Goal: Information Seeking & Learning: Learn about a topic

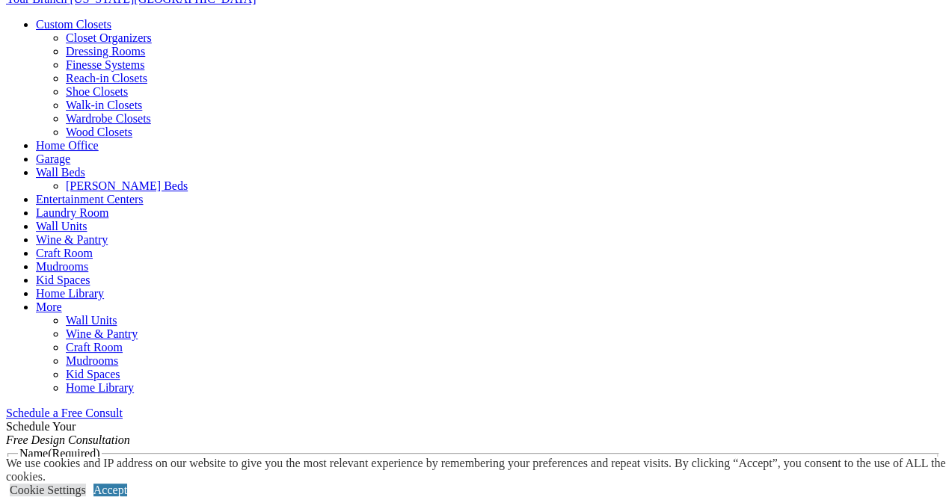
click at [99, 139] on link "Home Office" at bounding box center [67, 145] width 63 height 13
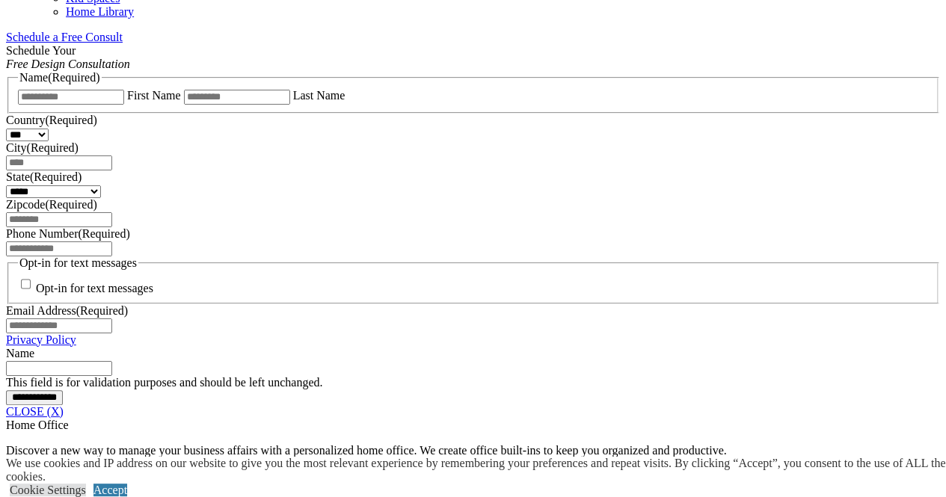
scroll to position [1047, 0]
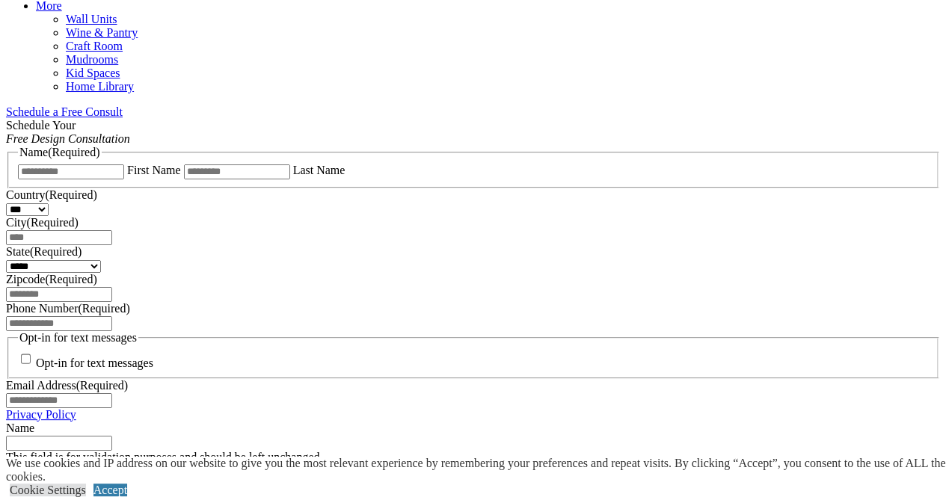
scroll to position [972, 0]
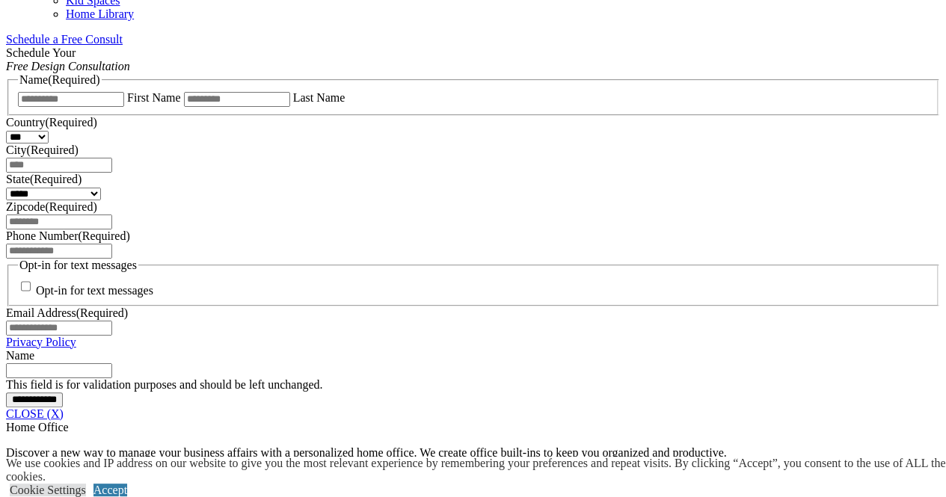
click at [64, 407] on link "CLOSE (X)" at bounding box center [35, 413] width 58 height 13
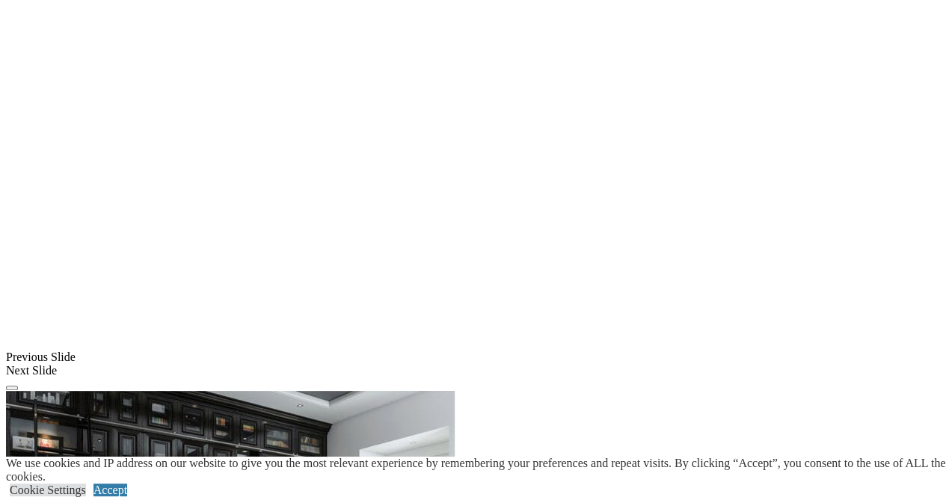
scroll to position [1121, 0]
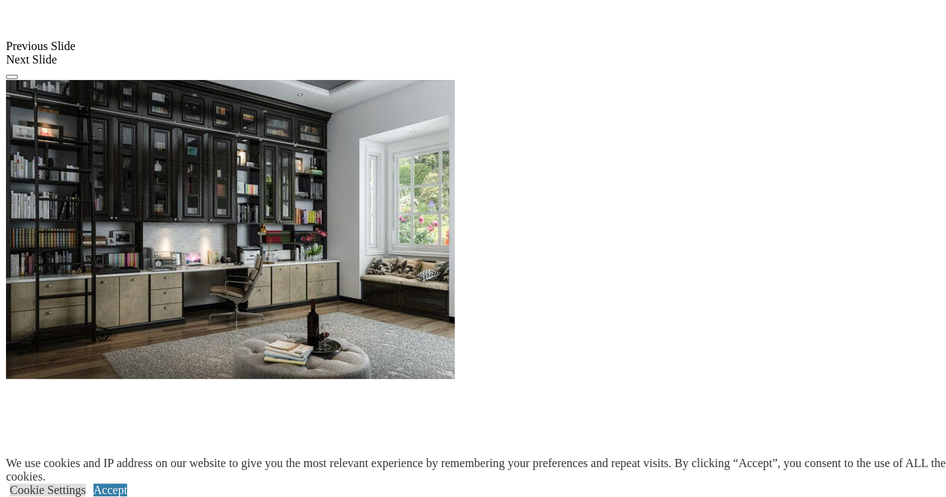
scroll to position [1420, 0]
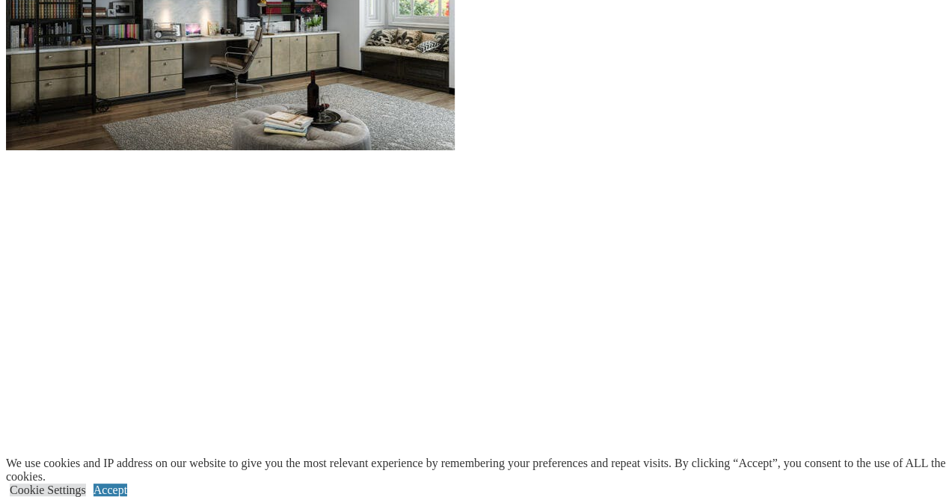
scroll to position [1645, 0]
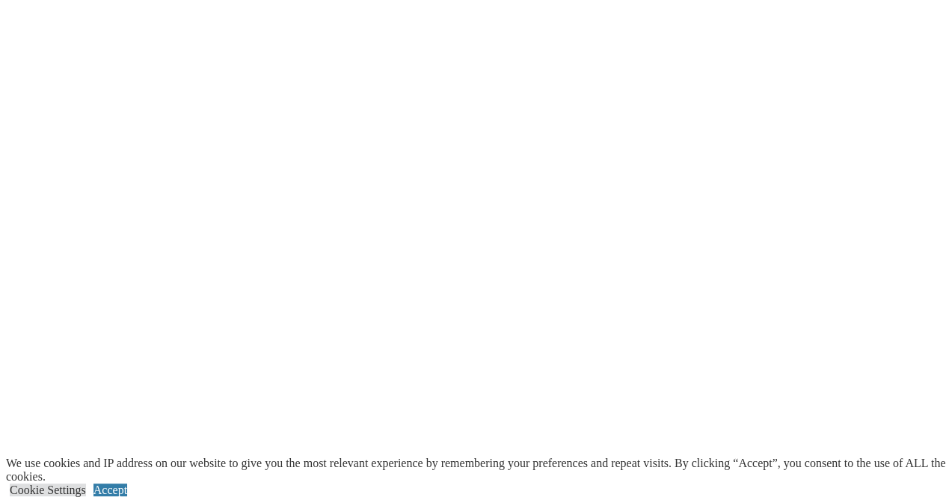
scroll to position [1869, 0]
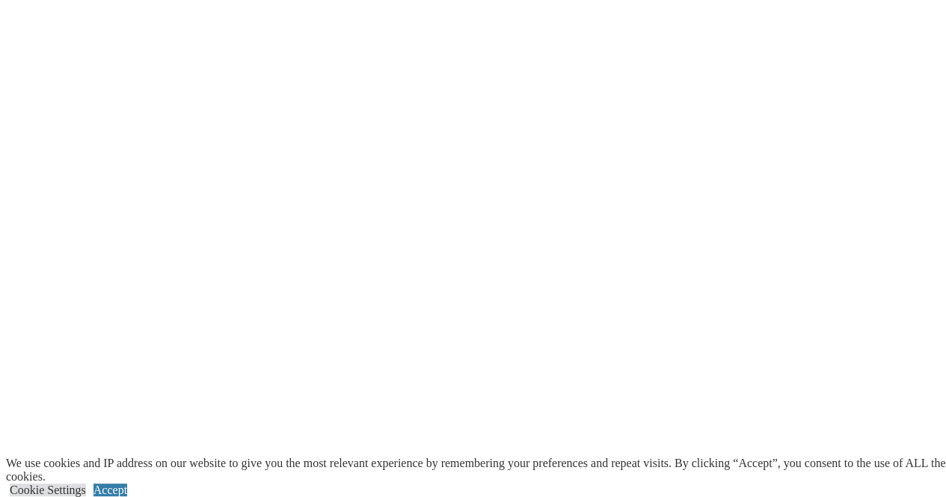
scroll to position [2018, 0]
